Goal: Navigation & Orientation: Find specific page/section

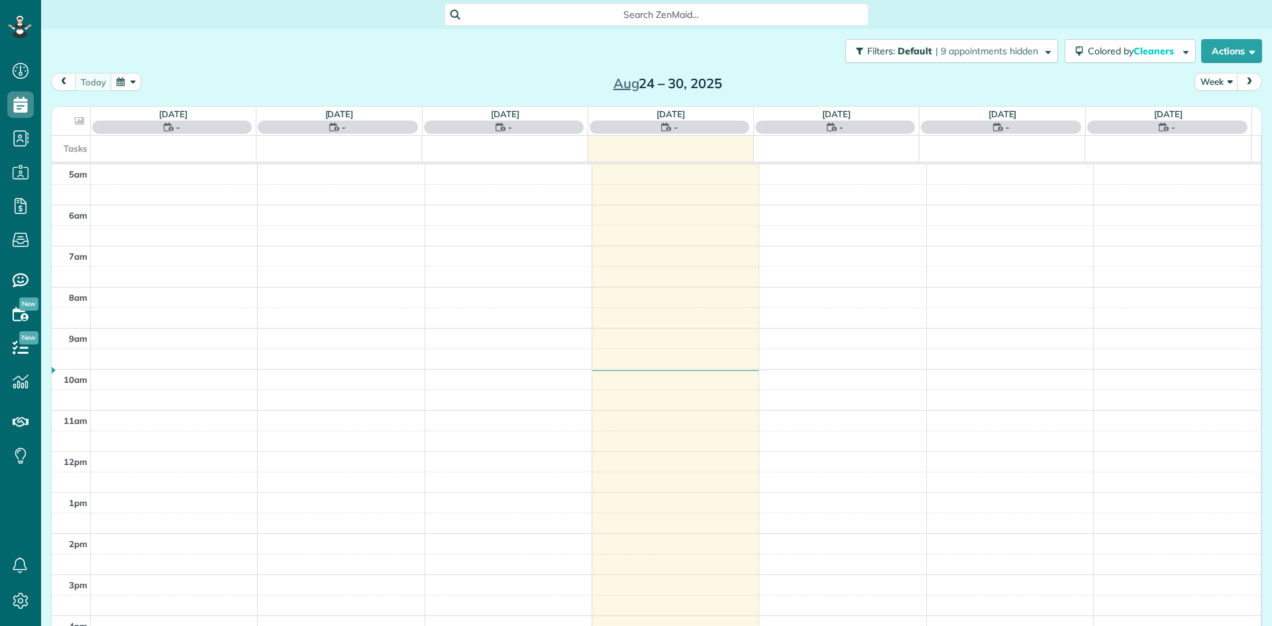
scroll to position [83, 0]
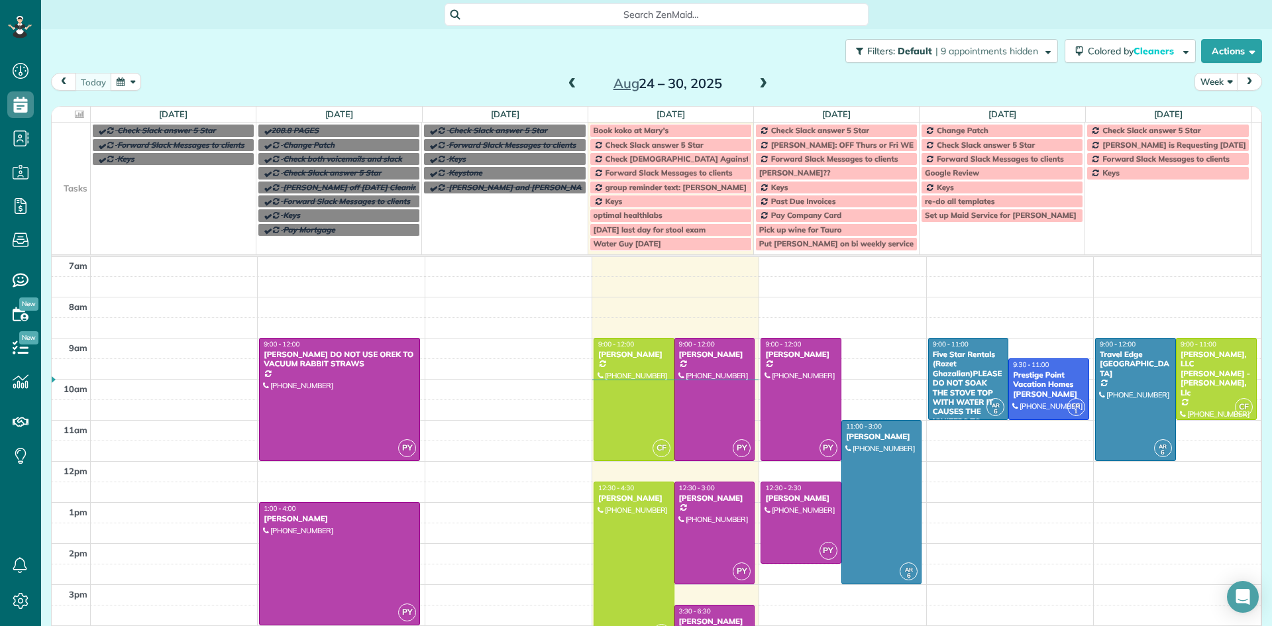
click at [760, 81] on span at bounding box center [763, 84] width 15 height 12
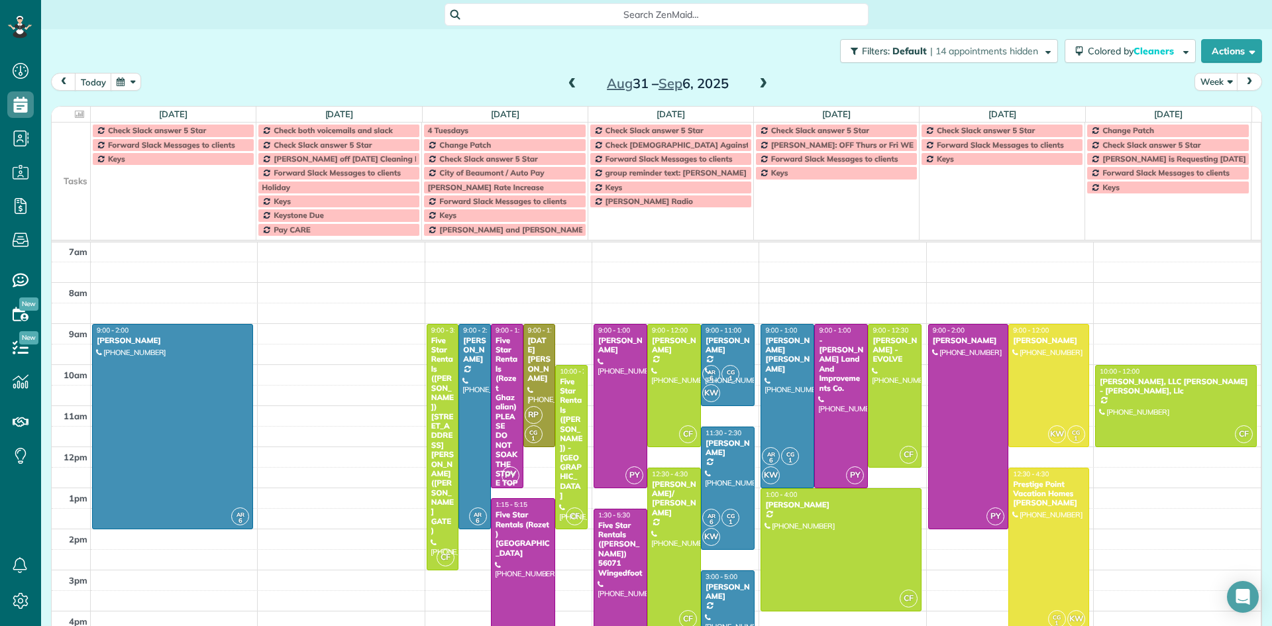
click at [760, 81] on span at bounding box center [763, 84] width 15 height 12
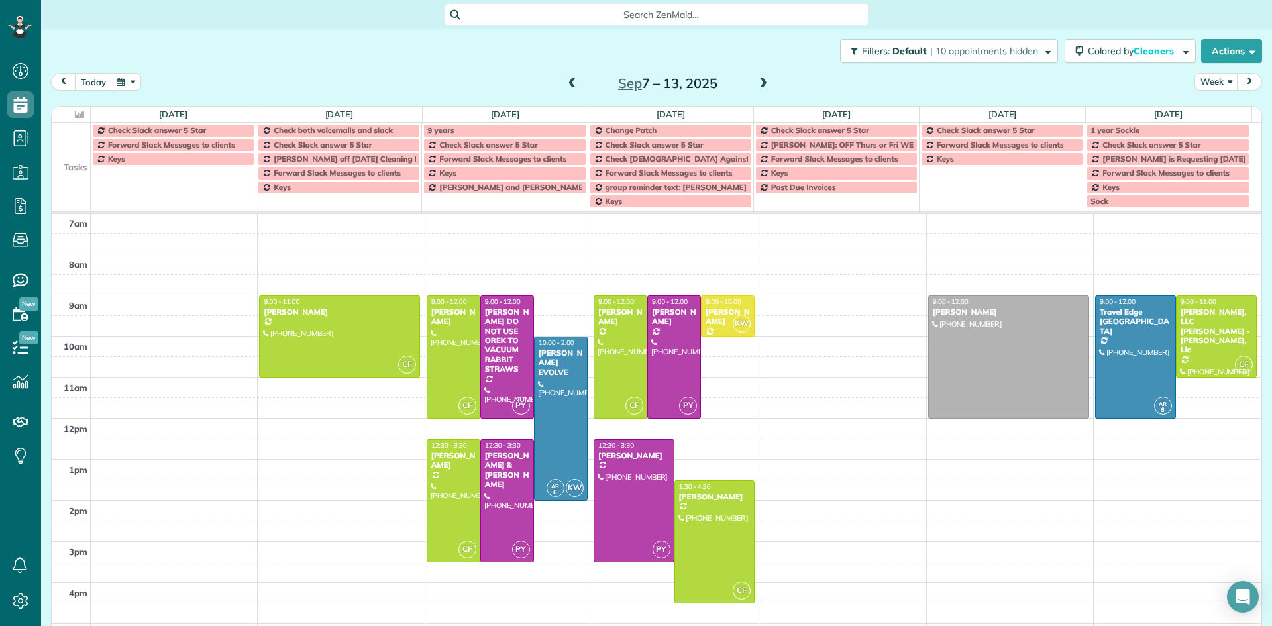
click at [759, 81] on span at bounding box center [763, 84] width 15 height 12
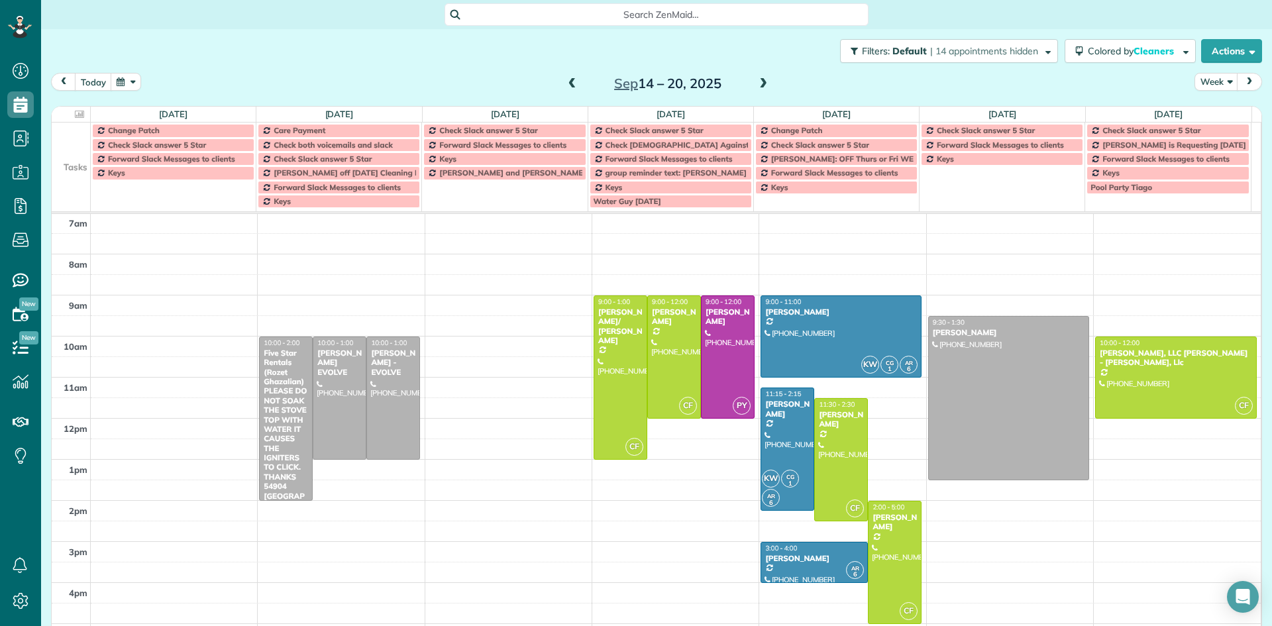
click at [565, 83] on span at bounding box center [572, 84] width 15 height 12
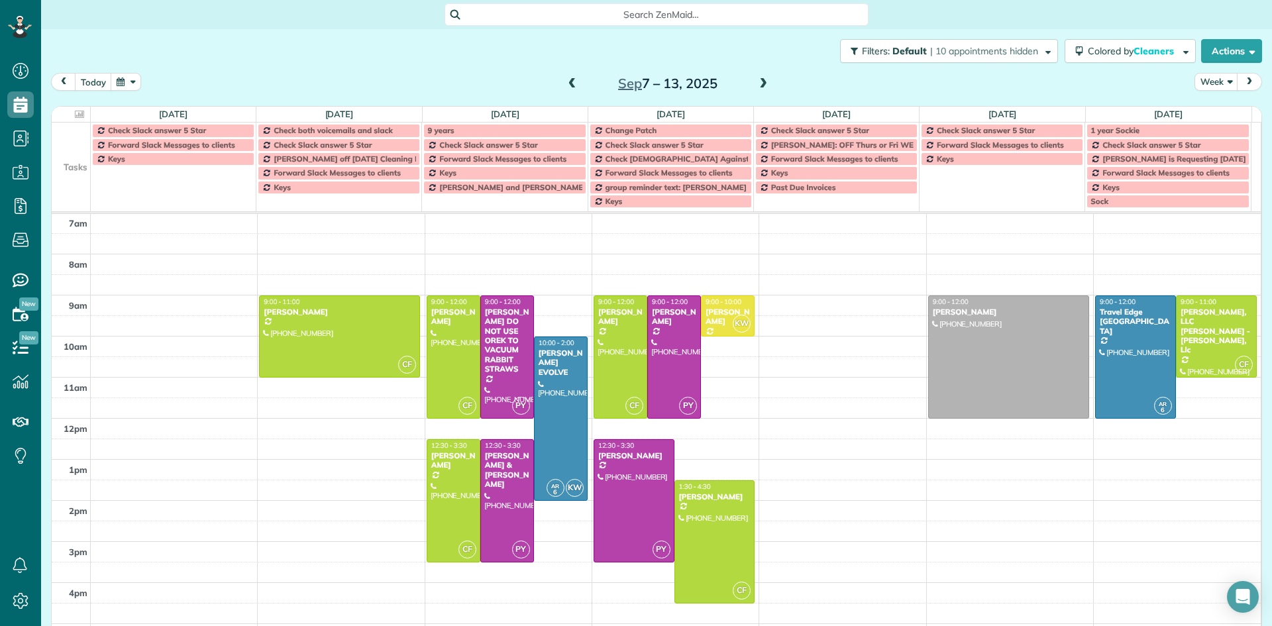
click at [756, 85] on span at bounding box center [763, 84] width 15 height 12
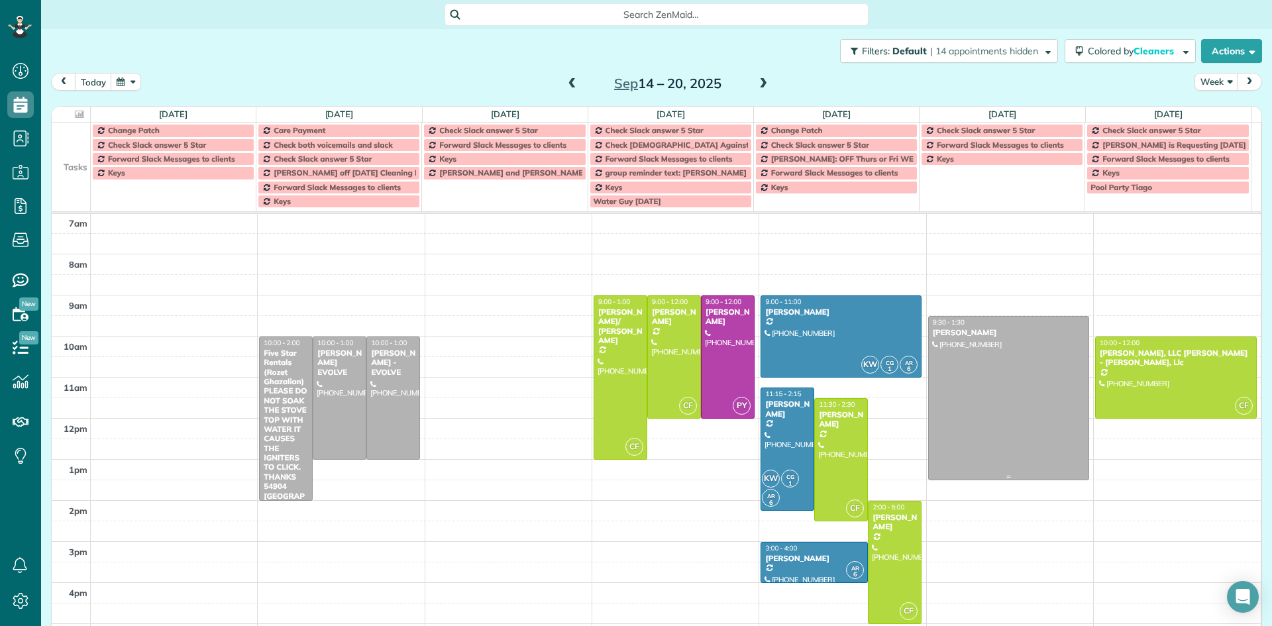
click at [932, 360] on div at bounding box center [1009, 398] width 160 height 163
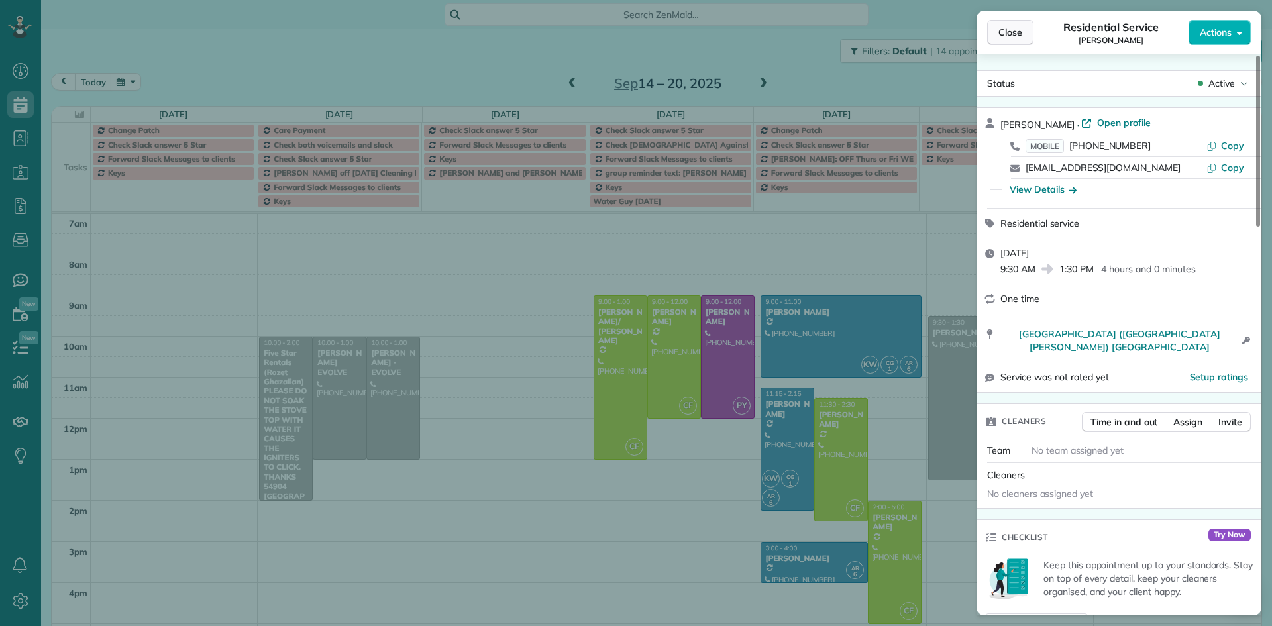
click at [1008, 32] on span "Close" at bounding box center [1011, 32] width 24 height 13
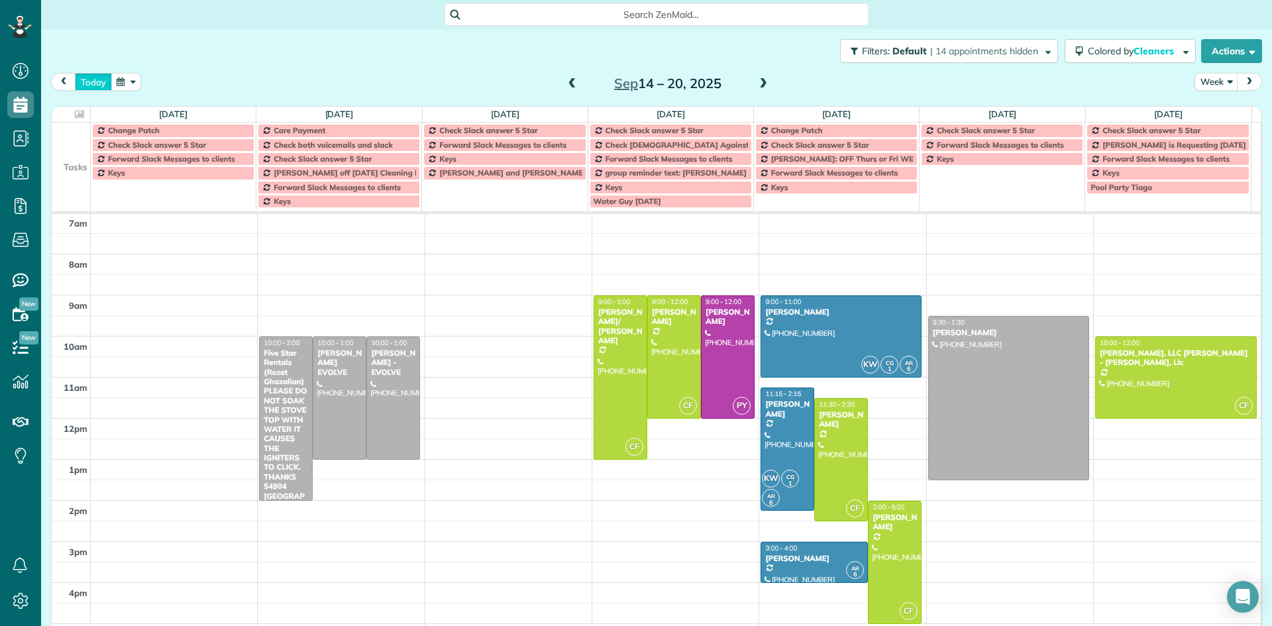
click at [93, 82] on button "today" at bounding box center [93, 82] width 37 height 18
